Goal: Transaction & Acquisition: Purchase product/service

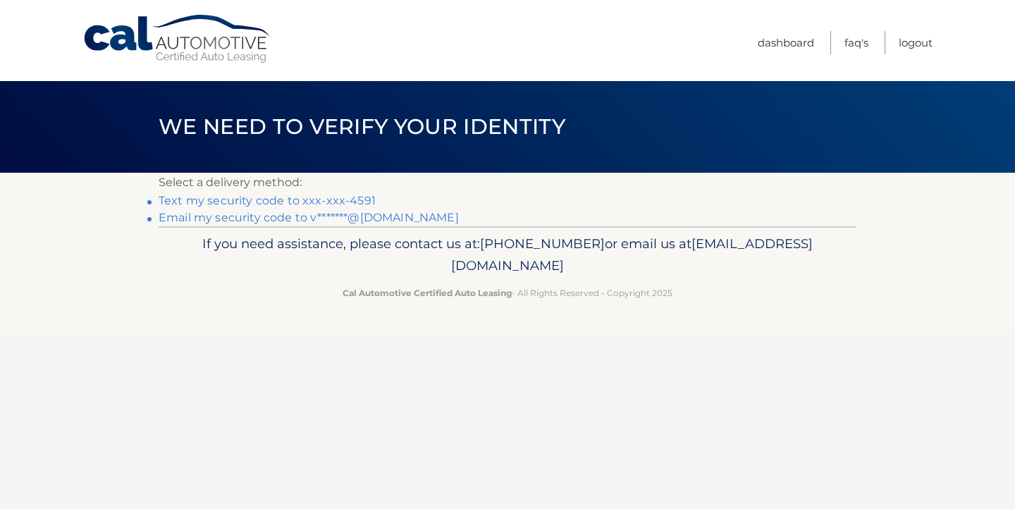
click at [271, 218] on link "Email my security code to v*******@gmail.com" at bounding box center [309, 217] width 300 height 13
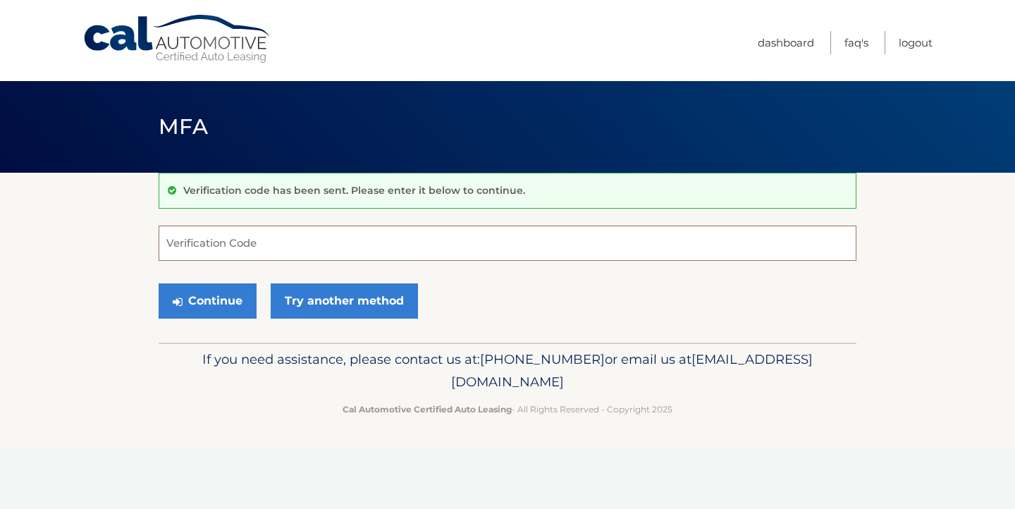
click at [219, 239] on input "Verification Code" at bounding box center [508, 243] width 698 height 35
type input "126762"
click at [208, 307] on button "Continue" at bounding box center [208, 300] width 98 height 35
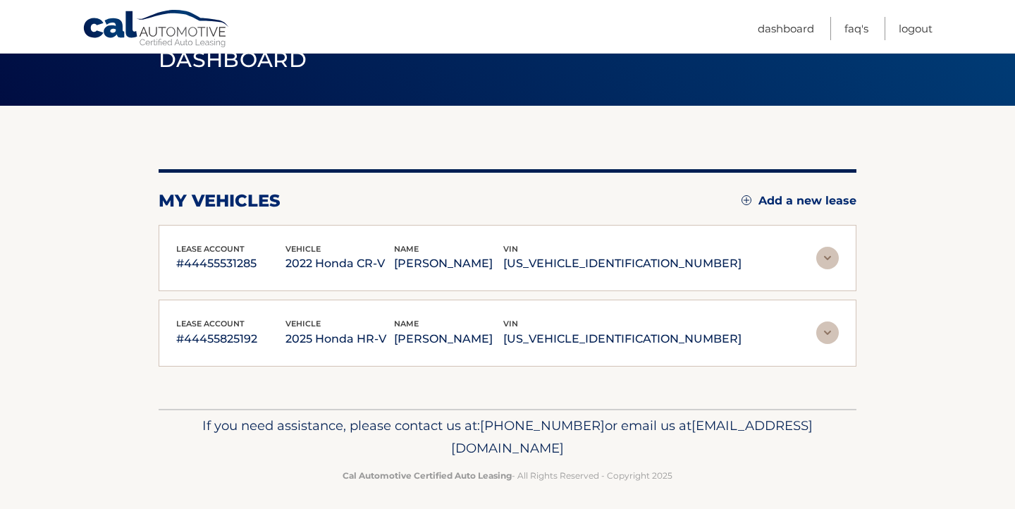
scroll to position [70, 0]
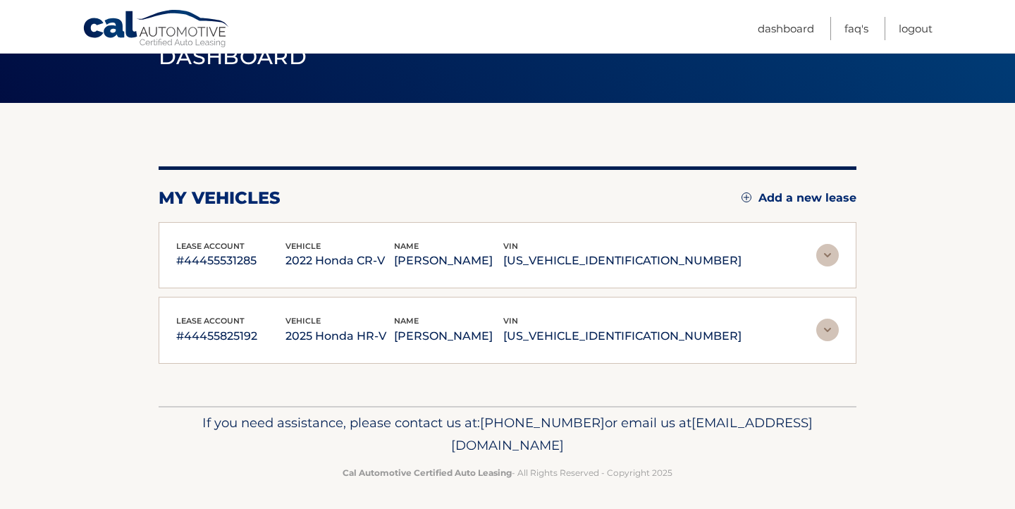
click at [819, 261] on img at bounding box center [827, 255] width 23 height 23
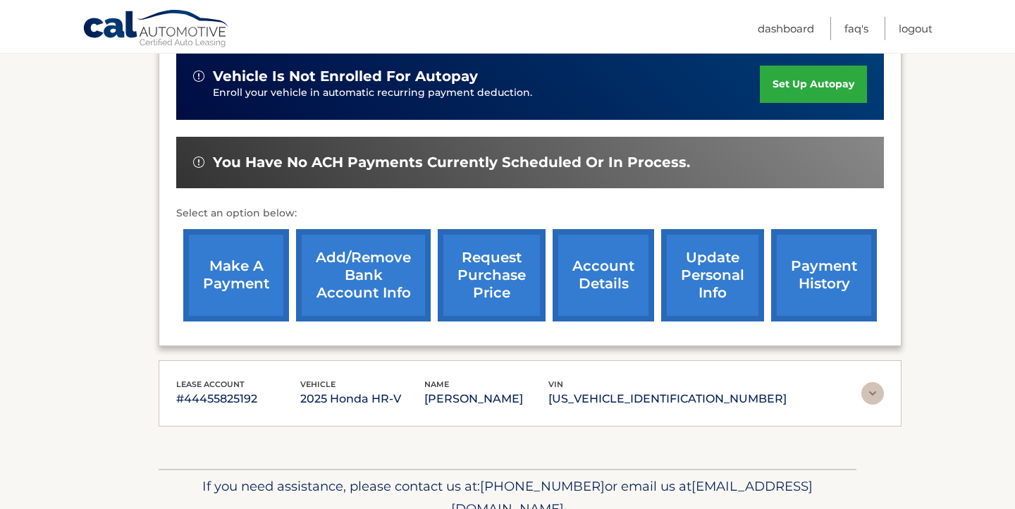
scroll to position [443, 0]
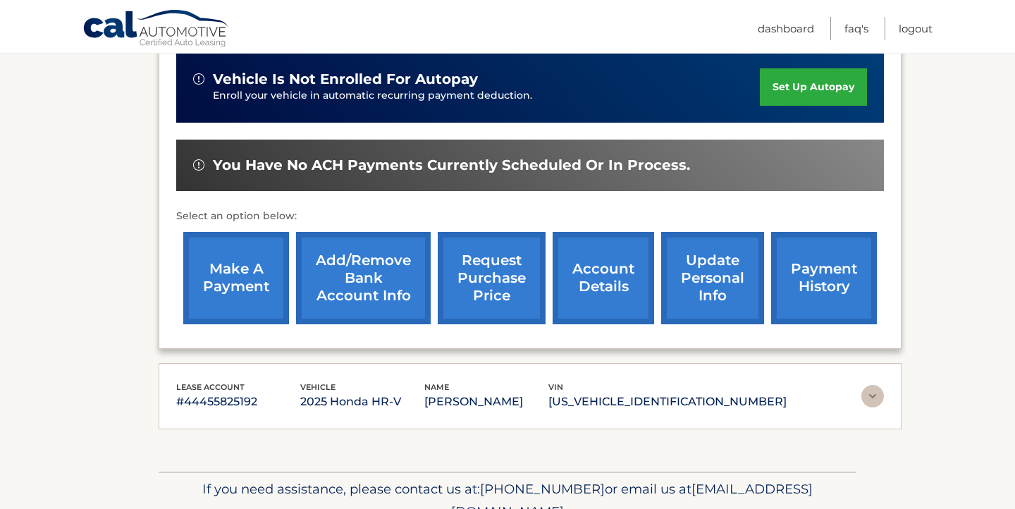
click at [235, 279] on link "make a payment" at bounding box center [236, 278] width 106 height 92
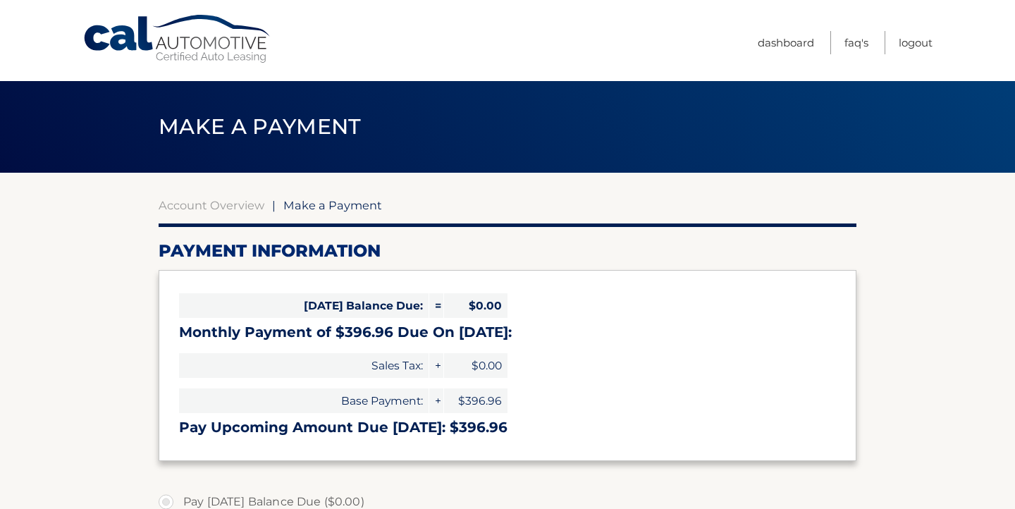
select select "MmM5ODAzZTYtMDJhNS00ZGQzLWIzZTctOTY3NmQ2YTQ3NzRj"
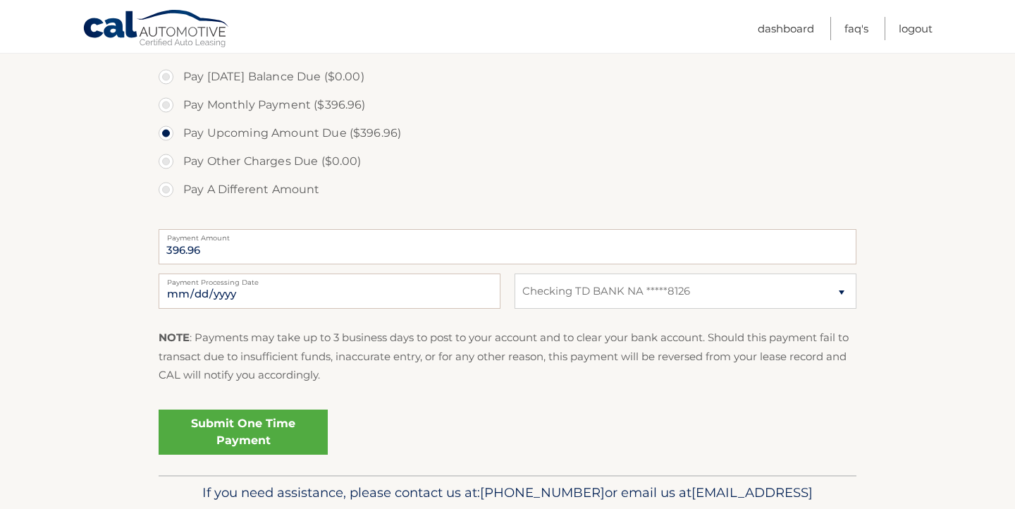
scroll to position [426, 0]
click at [240, 431] on link "Submit One Time Payment" at bounding box center [243, 430] width 169 height 45
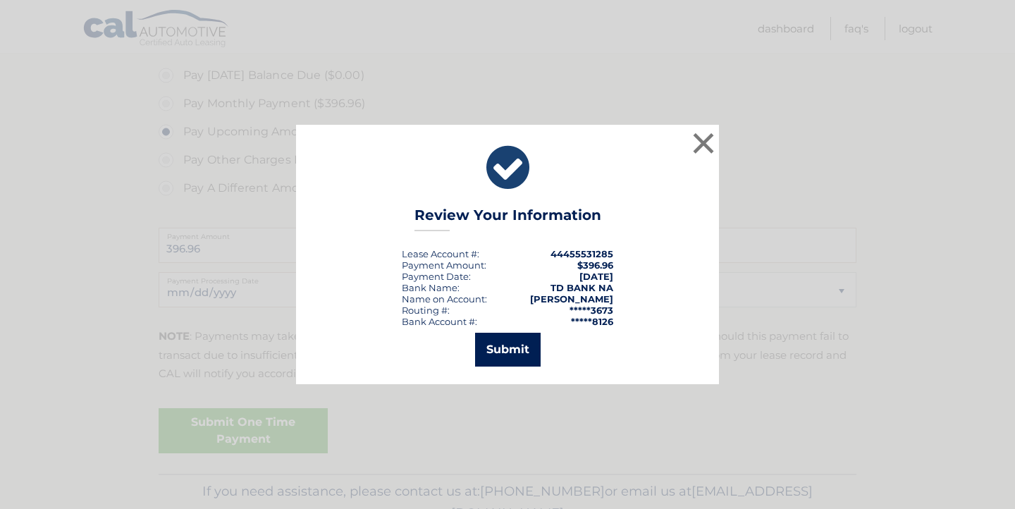
click at [507, 352] on button "Submit" at bounding box center [508, 350] width 66 height 34
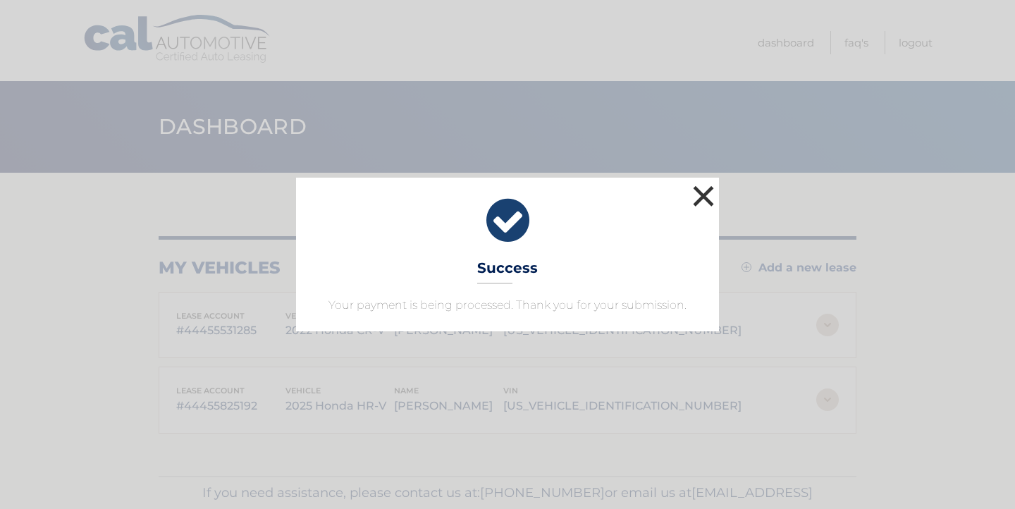
click at [702, 198] on button "×" at bounding box center [703, 196] width 28 height 28
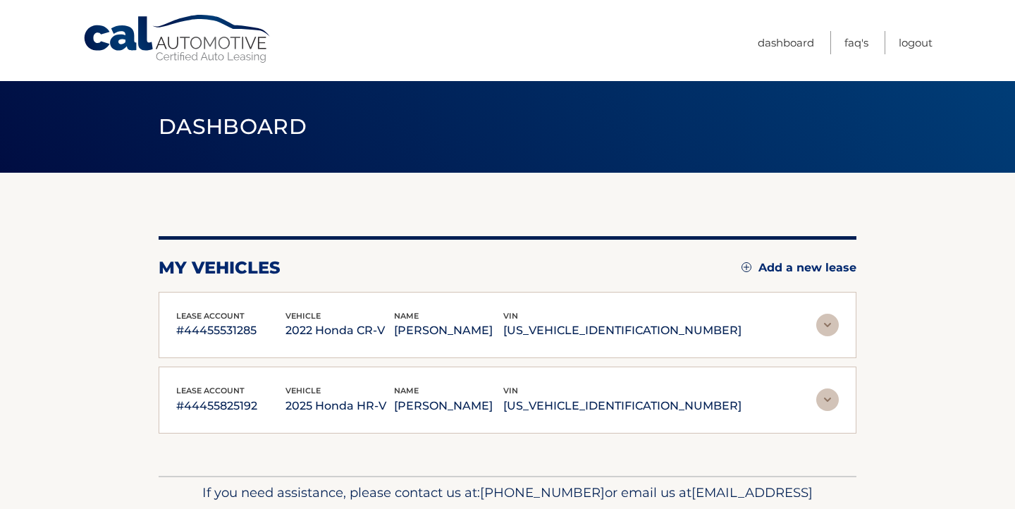
click at [824, 321] on img at bounding box center [827, 325] width 23 height 23
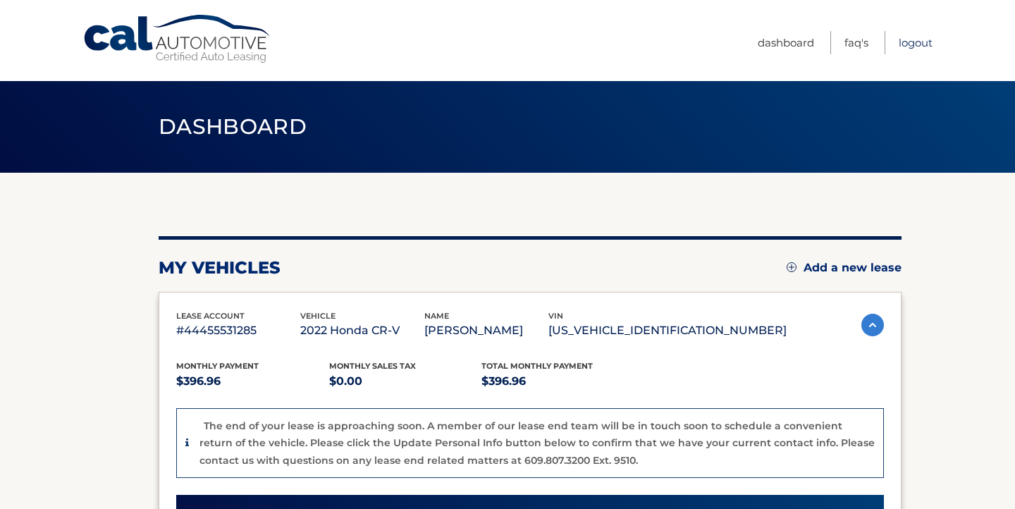
click at [916, 42] on link "Logout" at bounding box center [916, 42] width 34 height 23
